Goal: Use online tool/utility

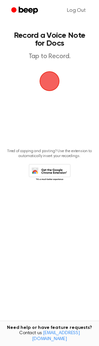
click at [49, 83] on span "button" at bounding box center [49, 81] width 35 height 35
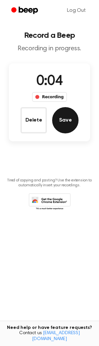
click at [64, 127] on button "Save" at bounding box center [65, 120] width 26 height 26
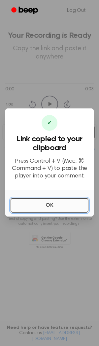
click at [44, 206] on button "OK" at bounding box center [50, 205] width 78 height 14
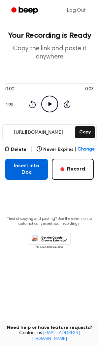
click at [30, 172] on button "Insert into Doc" at bounding box center [26, 169] width 42 height 21
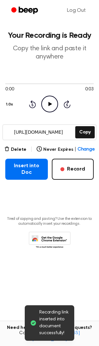
click at [45, 105] on icon "Play Audio" at bounding box center [49, 104] width 17 height 17
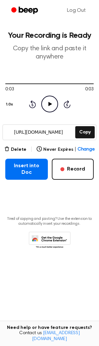
click at [45, 104] on icon "Play Audio" at bounding box center [49, 104] width 17 height 17
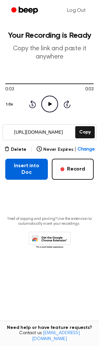
click at [28, 167] on button "Insert into Doc" at bounding box center [26, 169] width 42 height 21
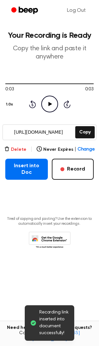
click at [18, 150] on button "Delete" at bounding box center [15, 149] width 22 height 7
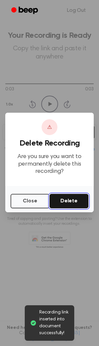
click at [64, 200] on button "Delete" at bounding box center [68, 201] width 39 height 14
